Goal: Transaction & Acquisition: Purchase product/service

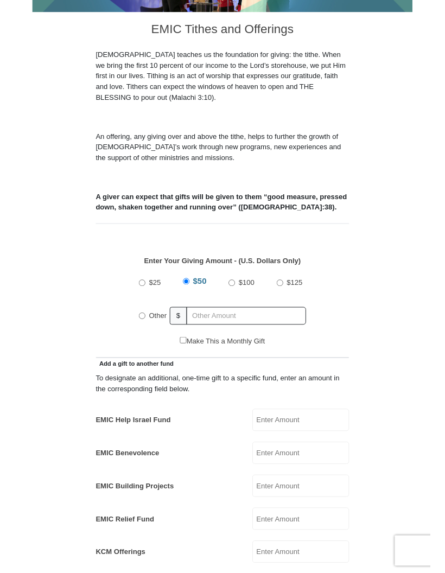
scroll to position [277, 0]
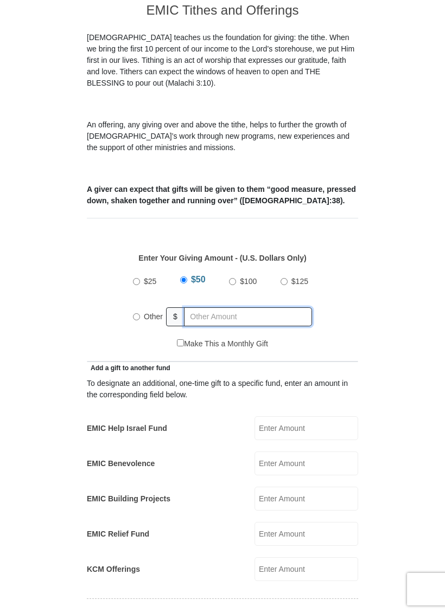
click at [211, 307] on input "text" at bounding box center [248, 316] width 128 height 19
radio input "true"
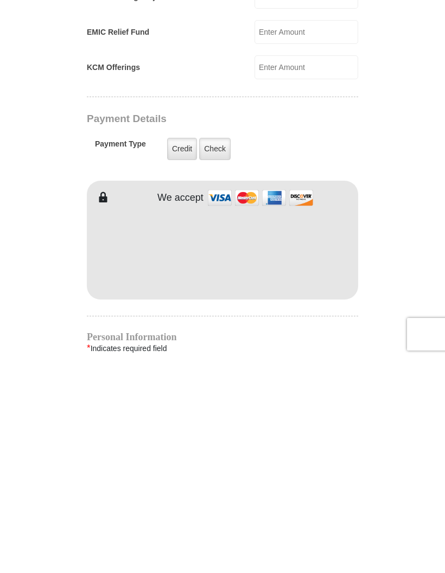
type input "280"
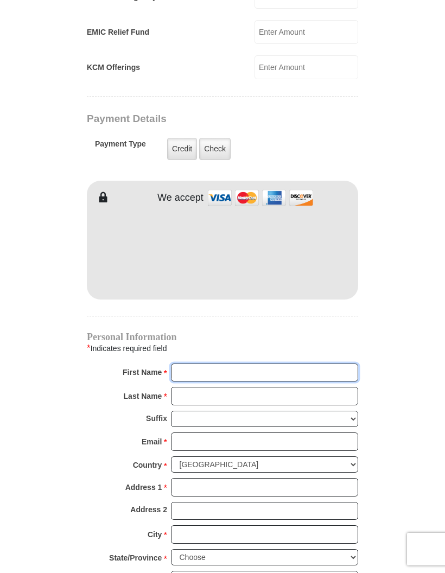
type input "Willian"
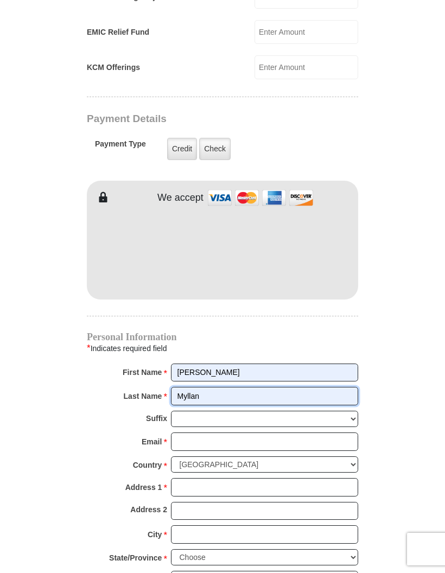
click at [243, 387] on input "Myllan" at bounding box center [264, 396] width 187 height 18
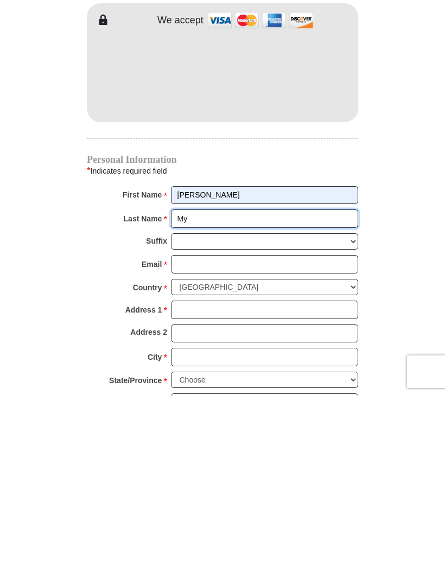
type input "M"
click at [246, 363] on input "Willian" at bounding box center [264, 372] width 187 height 18
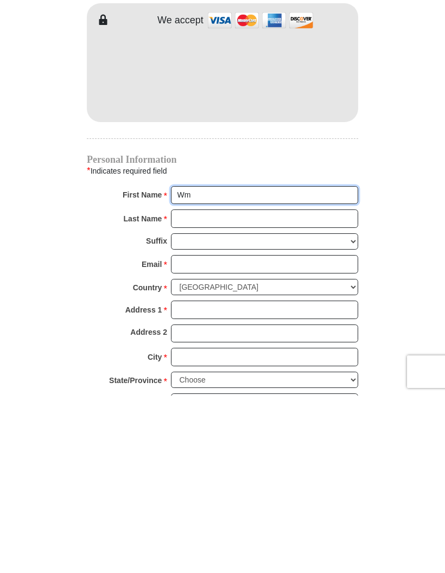
type input "WM Management"
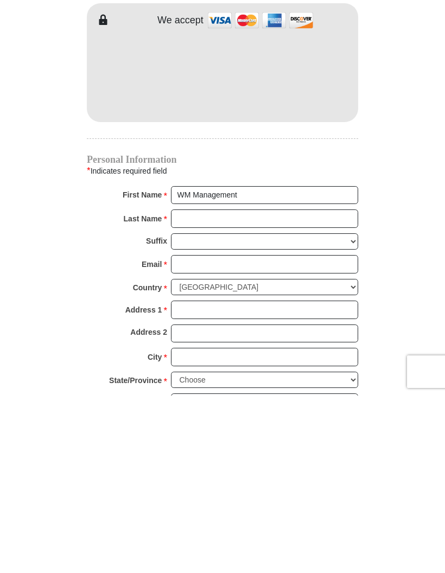
scroll to position [956, 0]
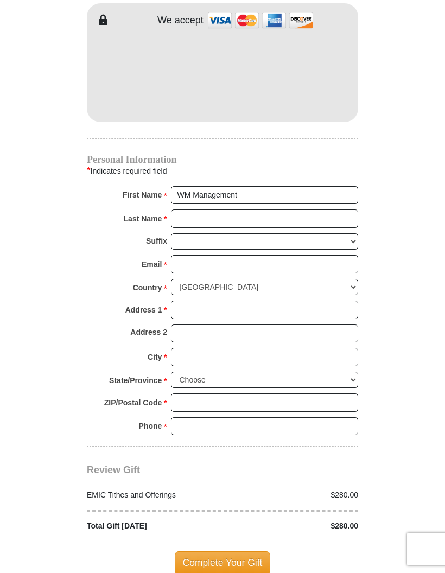
click at [203, 209] on input "Last Name *" at bounding box center [264, 218] width 187 height 18
type input "Consulting"
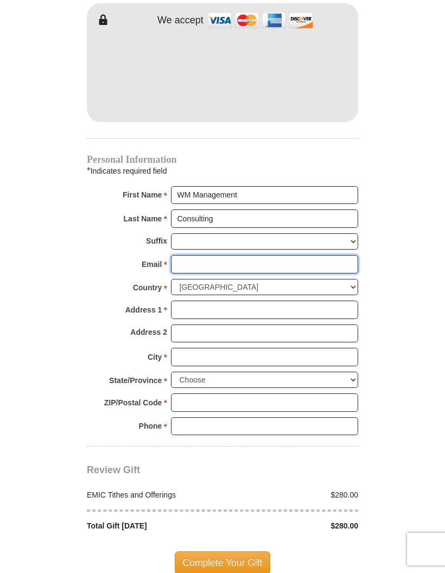
click at [198, 255] on input "Email *" at bounding box center [264, 264] width 187 height 18
type input "wmcsltg@gmail.com"
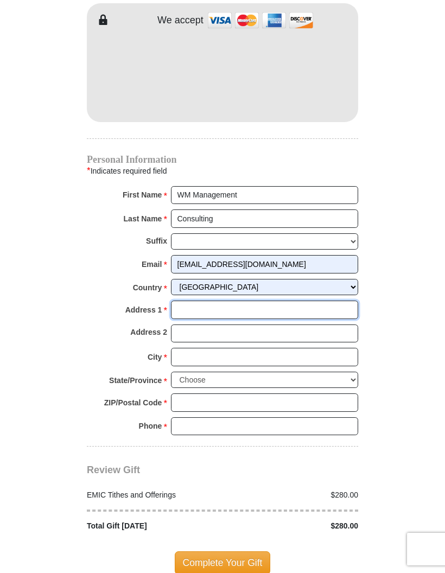
type input "4364 Western Center Blvd"
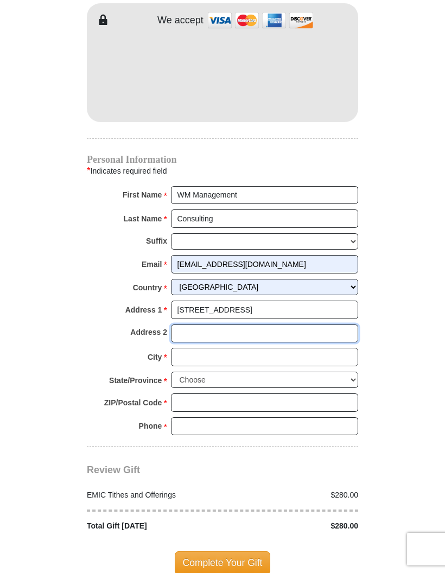
type input "2051"
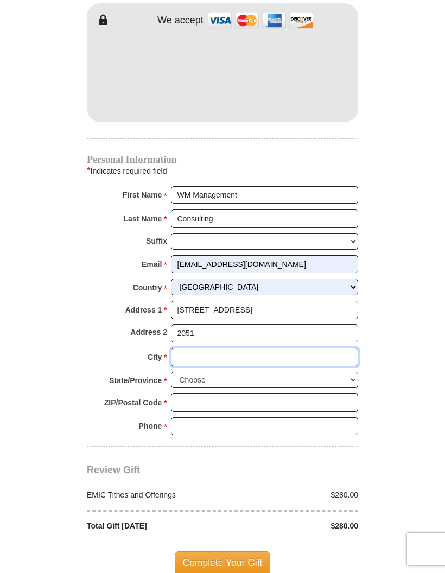
type input "FORT WORTH"
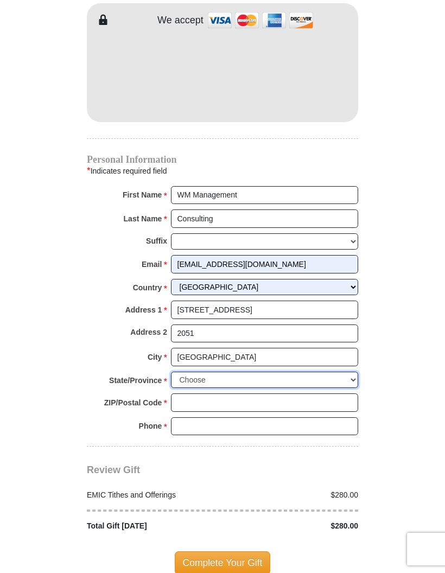
select select "TX"
type input "76137"
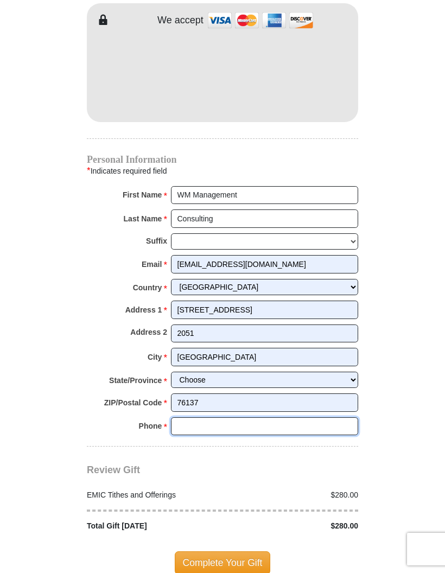
type input "6506791826"
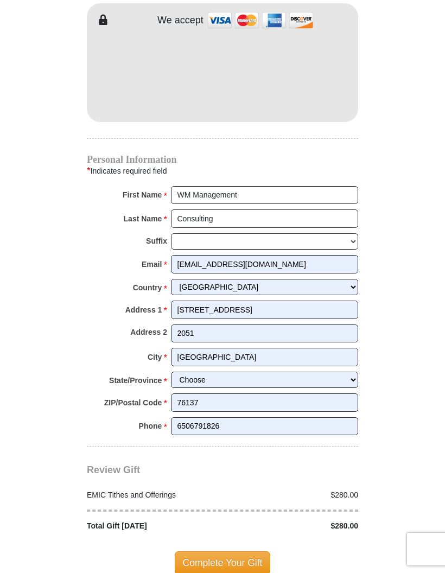
click at [220, 551] on span "Complete Your Gift" at bounding box center [223, 562] width 96 height 23
